Goal: Information Seeking & Learning: Check status

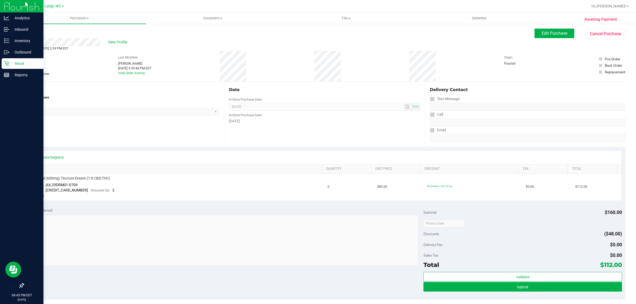
click at [13, 60] on p "Retail" at bounding box center [25, 63] width 32 height 6
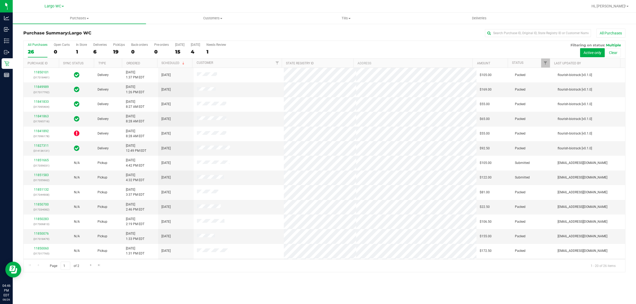
click at [144, 64] on th "Ordered" at bounding box center [139, 63] width 35 height 9
click at [144, 64] on span at bounding box center [144, 63] width 4 height 4
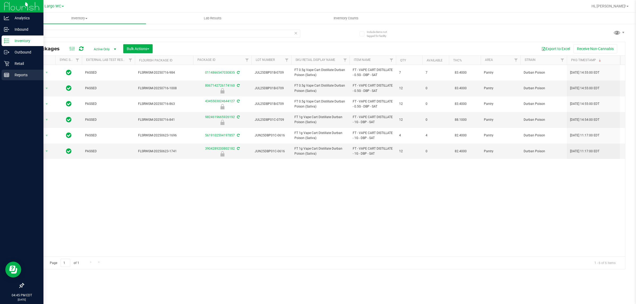
click at [7, 73] on rect at bounding box center [6, 75] width 5 height 4
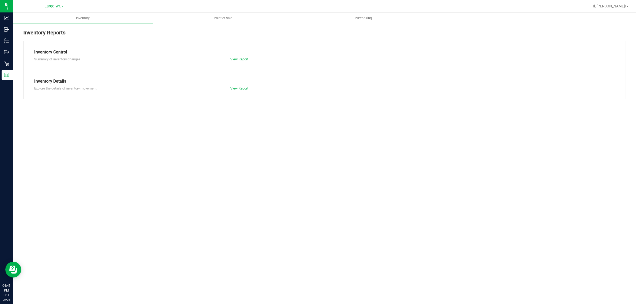
drag, startPoint x: 220, startPoint y: 24, endPoint x: 218, endPoint y: 19, distance: 5.0
click at [219, 24] on ul "Inventory Point of Sale Purchasing" at bounding box center [331, 18] width 636 height 11
click at [217, 17] on span "Point of Sale" at bounding box center [223, 18] width 33 height 5
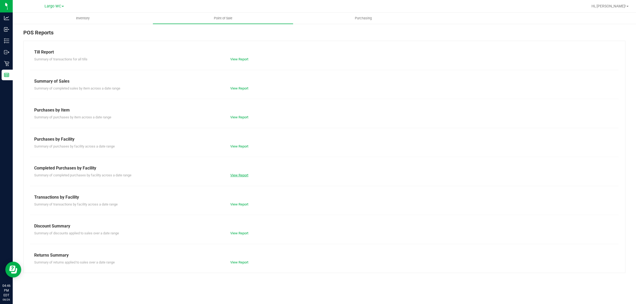
click at [242, 177] on link "View Report" at bounding box center [239, 175] width 18 height 4
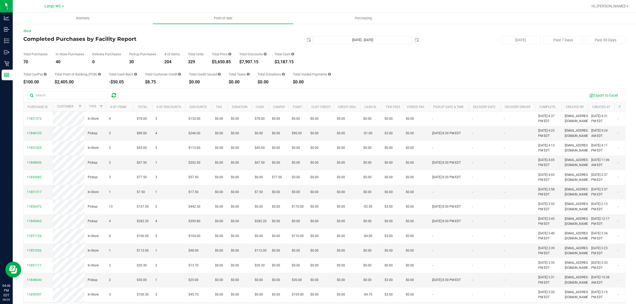
click at [225, 62] on div "$5,650.85" at bounding box center [222, 62] width 20 height 4
click at [307, 39] on span "select" at bounding box center [309, 40] width 4 height 4
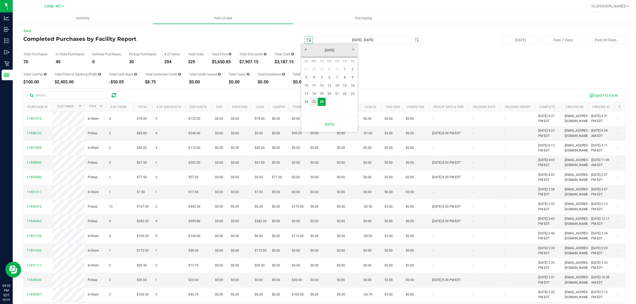
click at [312, 103] on link "25" at bounding box center [314, 102] width 8 height 8
type input "2025-08-25"
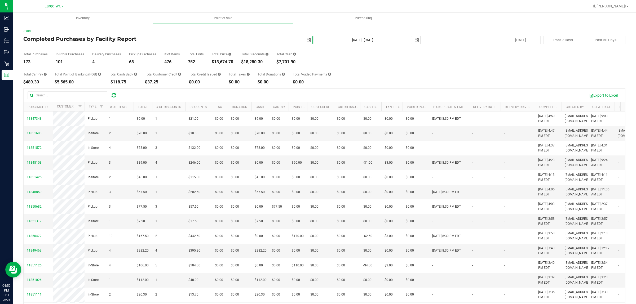
click at [415, 38] on span "select" at bounding box center [417, 40] width 4 height 4
click at [423, 98] on link "25" at bounding box center [422, 100] width 8 height 8
type input "Aug 25, 2025 - Aug 25, 2025"
type input "2025-08-25"
